Goal: Task Accomplishment & Management: Use online tool/utility

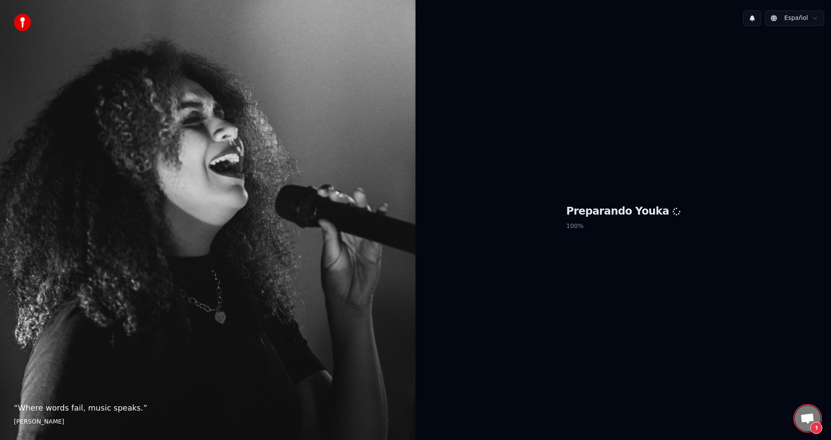
scroll to position [677, 0]
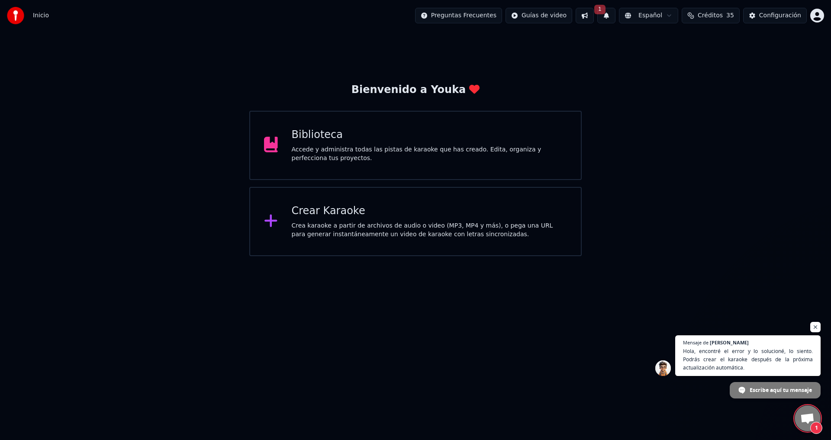
click at [799, 422] on span "1" at bounding box center [808, 419] width 26 height 26
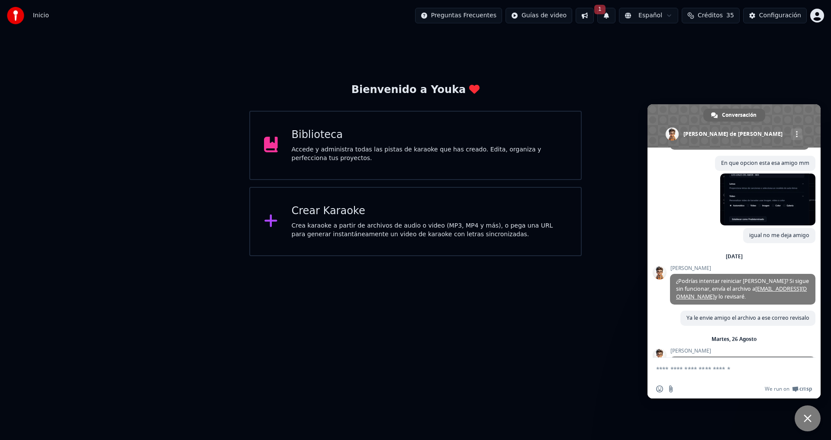
scroll to position [731, 0]
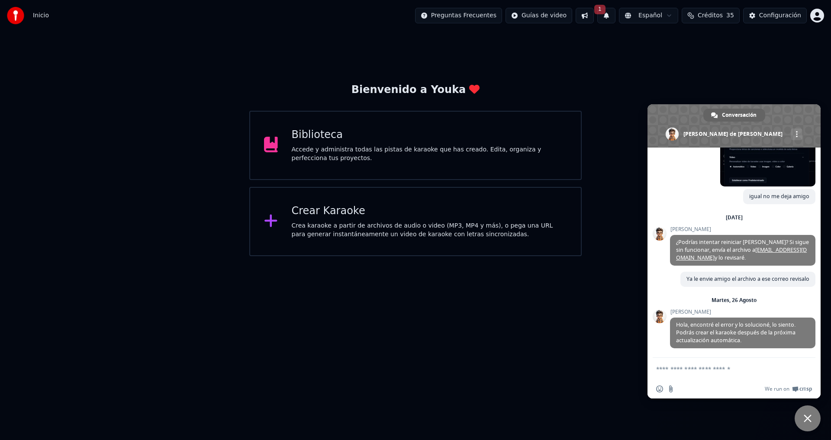
click at [709, 366] on textarea "Escribe aquí tu mensaje..." at bounding box center [725, 369] width 139 height 22
click at [729, 368] on textarea "**********" at bounding box center [725, 369] width 139 height 22
click at [734, 370] on textarea "**********" at bounding box center [725, 369] width 139 height 22
click at [757, 368] on textarea "**********" at bounding box center [725, 369] width 139 height 22
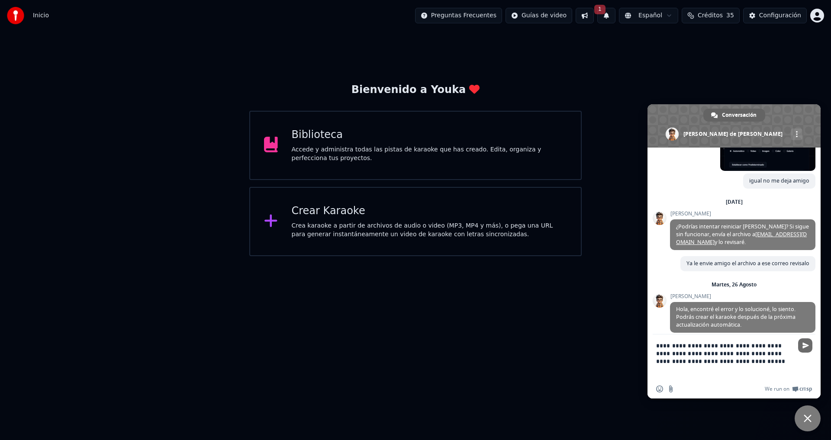
type textarea "**********"
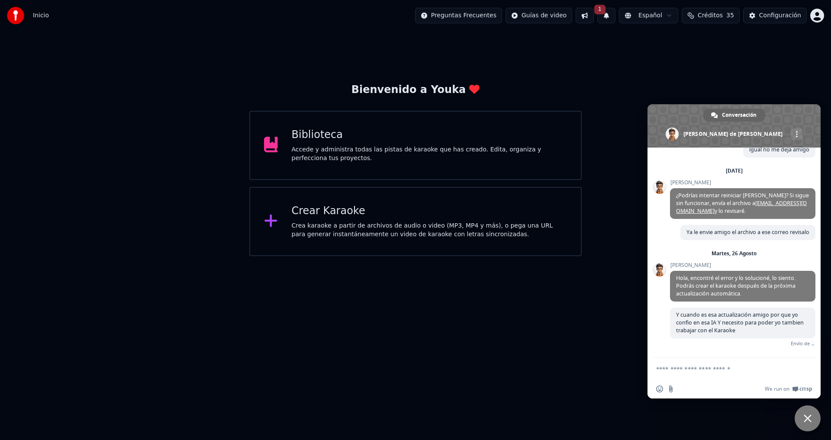
scroll to position [768, 0]
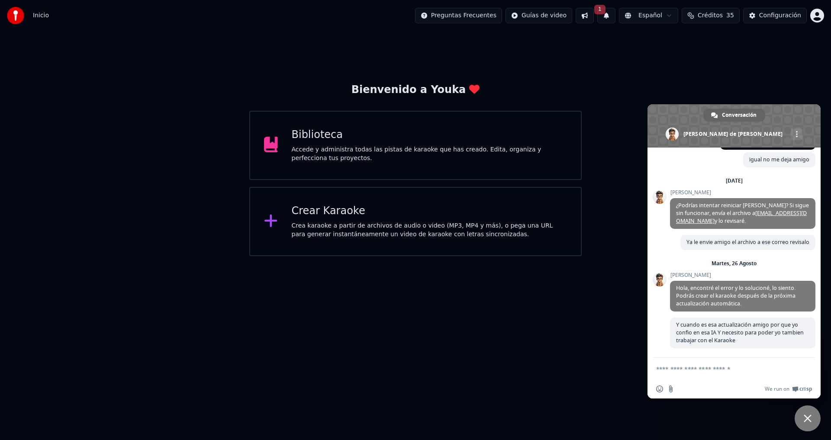
click at [612, 17] on button "1" at bounding box center [606, 16] width 18 height 16
click at [666, 44] on button "Actualizar" at bounding box center [679, 43] width 45 height 16
click at [374, 217] on div "Crear Karaoke" at bounding box center [430, 211] width 276 height 14
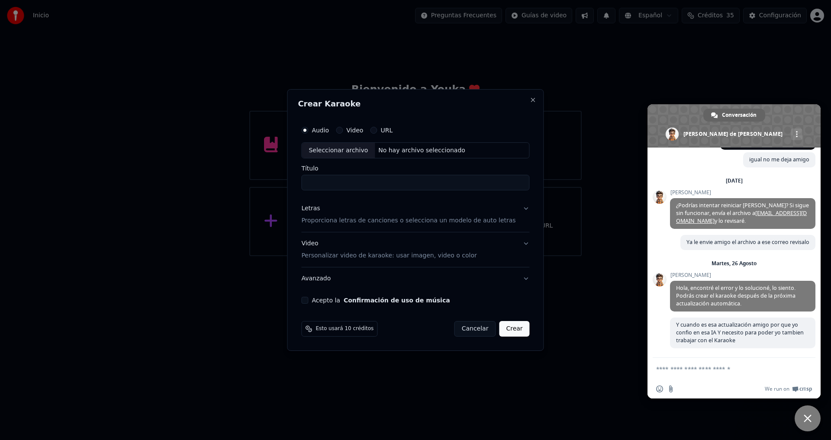
click at [347, 155] on div "Seleccionar archivo" at bounding box center [338, 151] width 73 height 16
type input "**********"
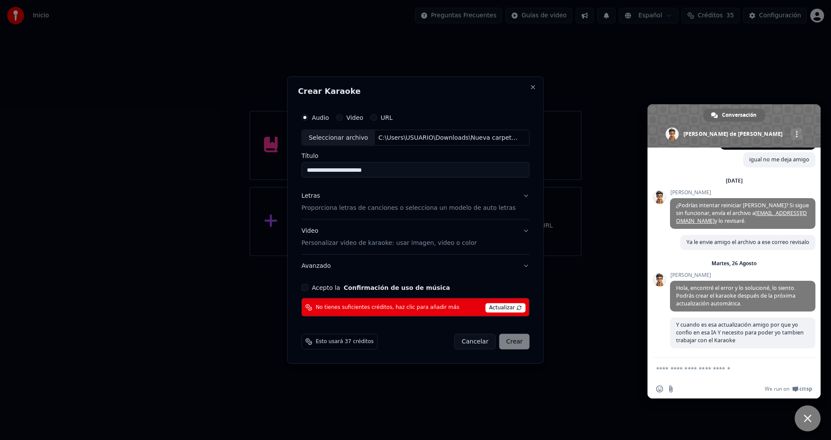
click at [324, 206] on p "Proporciona letras de canciones o selecciona un modelo de auto letras" at bounding box center [408, 208] width 214 height 9
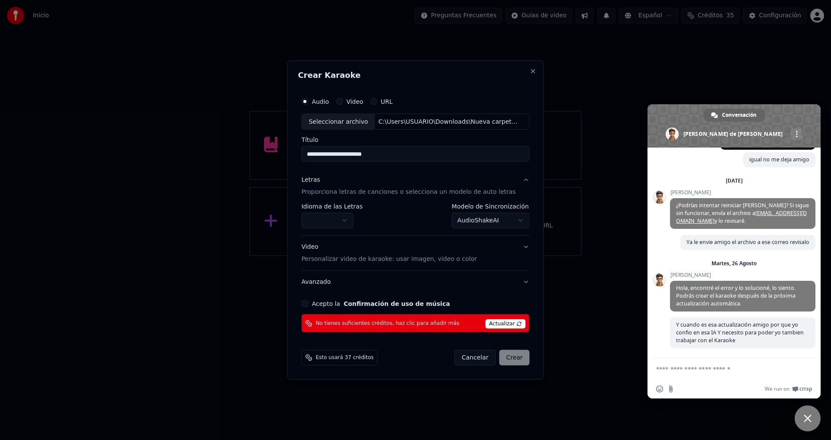
click at [476, 224] on body "Inicio Preguntas Frecuentes Guías de video Español Créditos 35 Configuración Bi…" at bounding box center [415, 128] width 831 height 256
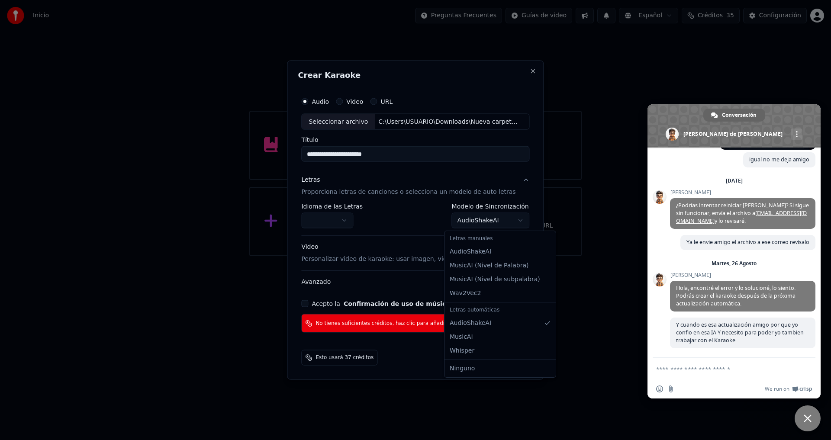
select select "*******"
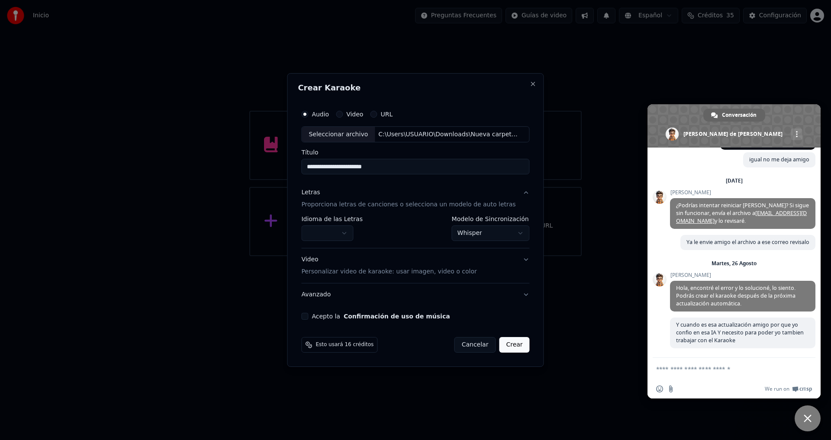
click at [338, 234] on body "Inicio Preguntas Frecuentes Guías de video Español Créditos 35 Configuración Bi…" at bounding box center [415, 128] width 831 height 256
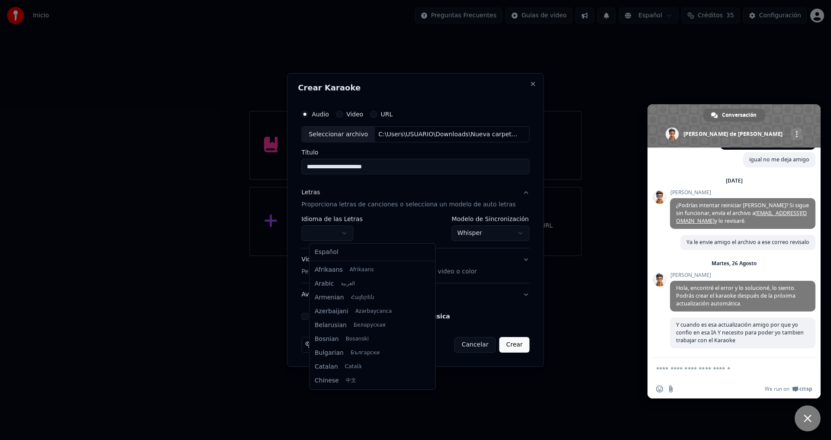
select select "**"
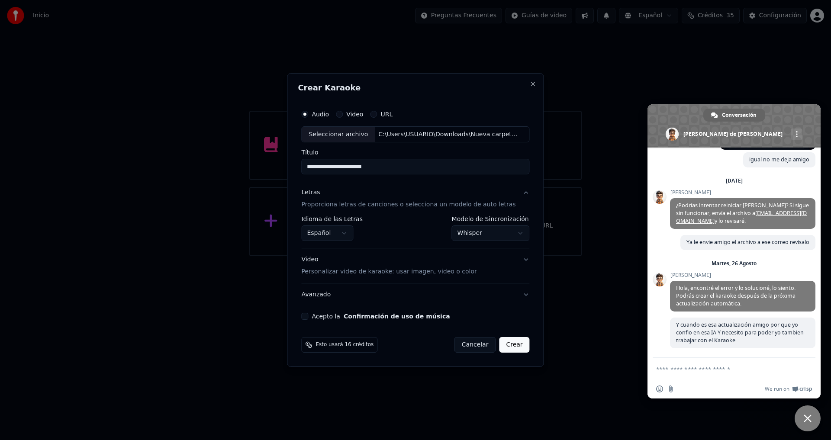
click at [363, 274] on p "Personalizar video de karaoke: usar imagen, video o color" at bounding box center [388, 272] width 175 height 9
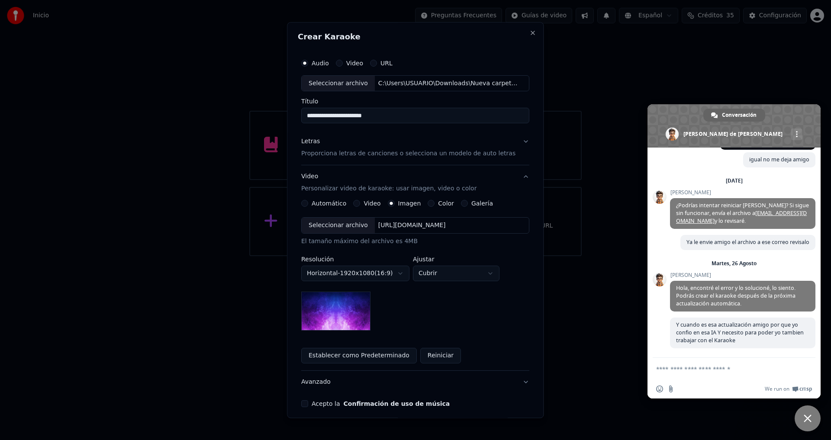
click at [306, 406] on button "Acepto la Confirmación de uso de música" at bounding box center [304, 404] width 7 height 7
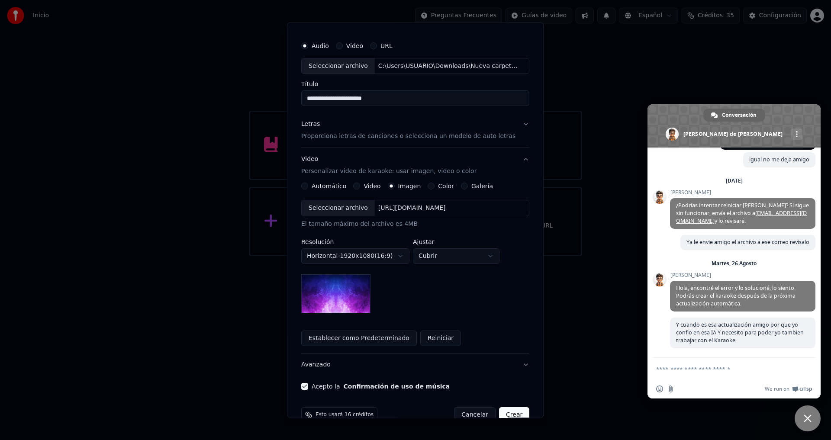
scroll to position [36, 0]
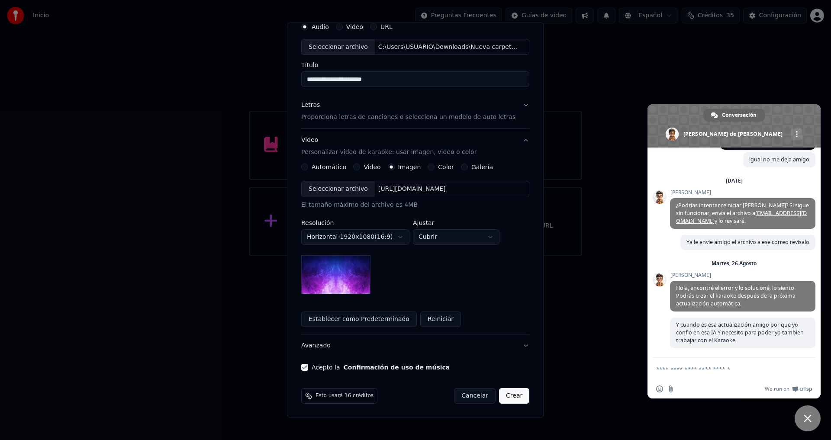
click at [503, 394] on button "Crear" at bounding box center [514, 397] width 30 height 16
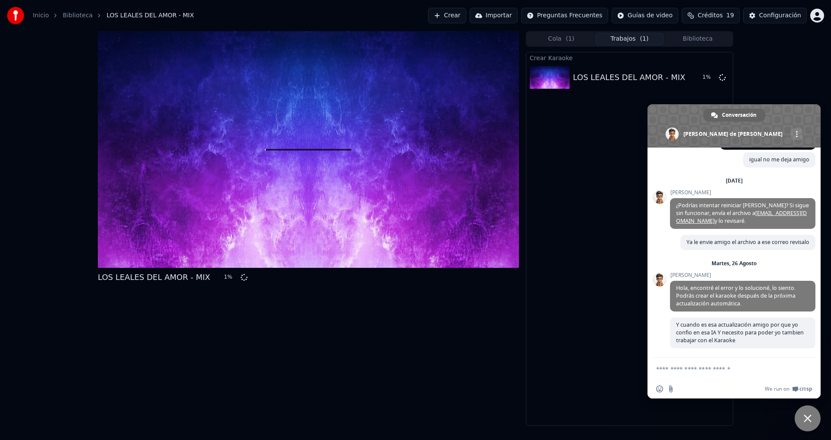
click at [814, 421] on span "Cerrar el chat" at bounding box center [808, 419] width 26 height 26
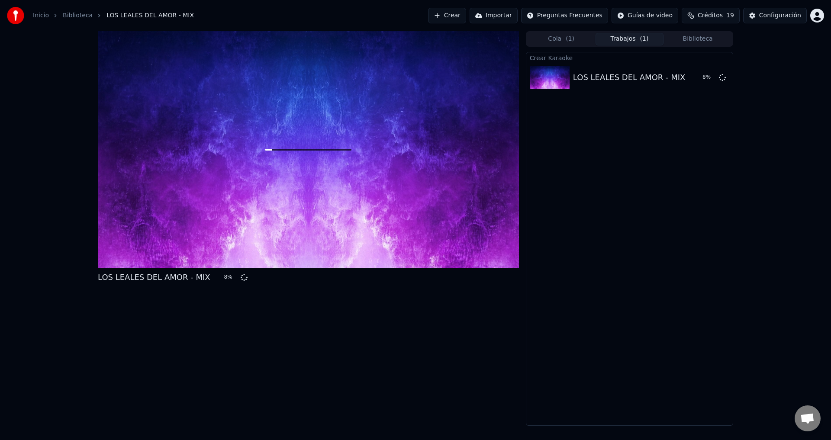
scroll to position [752, 0]
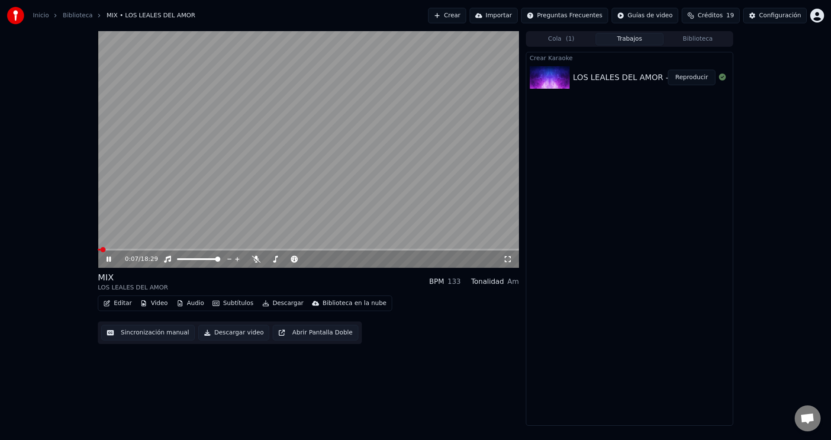
click at [108, 249] on span at bounding box center [308, 250] width 421 height 2
click at [118, 248] on video at bounding box center [308, 149] width 421 height 237
click at [123, 250] on span at bounding box center [308, 250] width 421 height 2
click at [140, 226] on video at bounding box center [308, 149] width 421 height 237
click at [129, 248] on video at bounding box center [308, 149] width 421 height 237
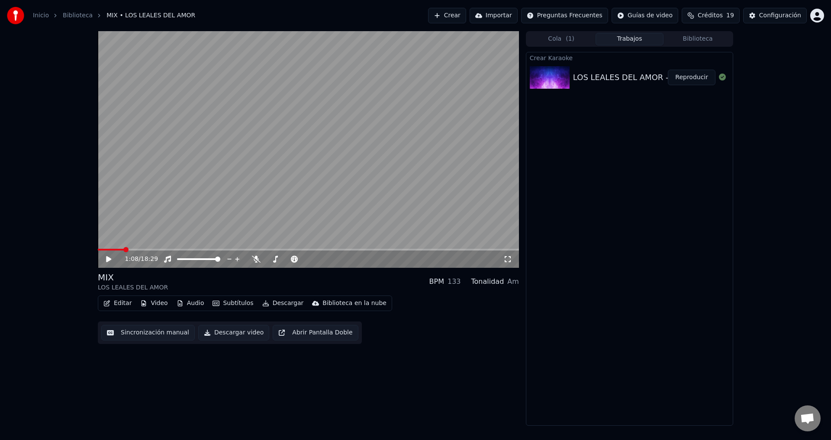
click at [133, 248] on video at bounding box center [308, 149] width 421 height 237
click at [132, 250] on span at bounding box center [308, 250] width 421 height 2
click at [251, 259] on div "1:35 / 18:29" at bounding box center [314, 259] width 378 height 9
click at [252, 258] on icon at bounding box center [256, 259] width 9 height 7
click at [160, 249] on span at bounding box center [308, 250] width 421 height 2
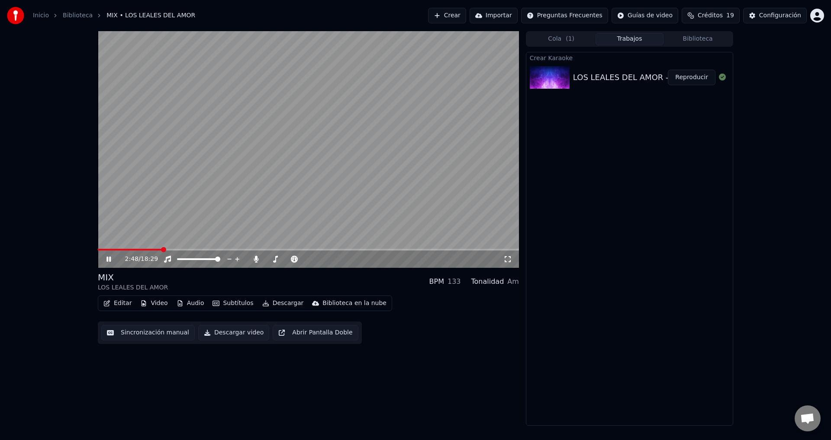
click at [107, 256] on icon at bounding box center [115, 259] width 20 height 7
